Goal: Check status: Check status

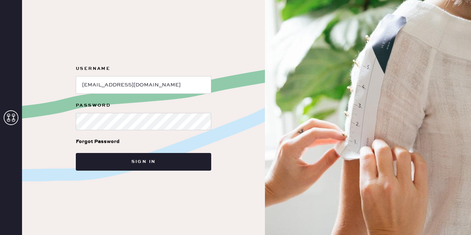
click at [155, 86] on input "loginName" at bounding box center [143, 85] width 135 height 18
type input "i"
type input "[EMAIL_ADDRESS][DOMAIN_NAME]"
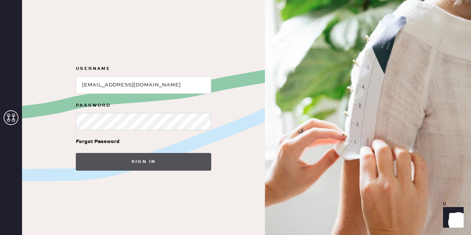
click at [160, 161] on button "Sign in" at bounding box center [143, 162] width 135 height 18
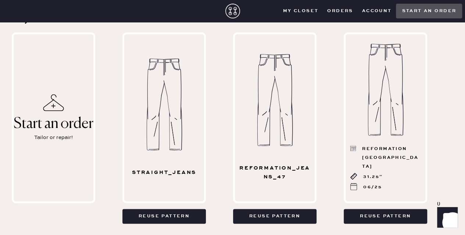
scroll to position [333, 0]
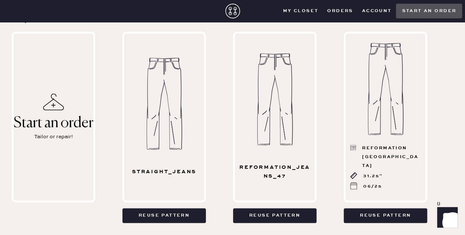
click at [335, 11] on button "Orders" at bounding box center [340, 11] width 35 height 11
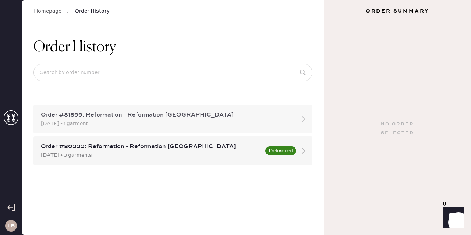
click at [169, 116] on div "Order #81899: Reformation - Reformation [GEOGRAPHIC_DATA]" at bounding box center [166, 115] width 251 height 9
